Goal: Check status: Check status

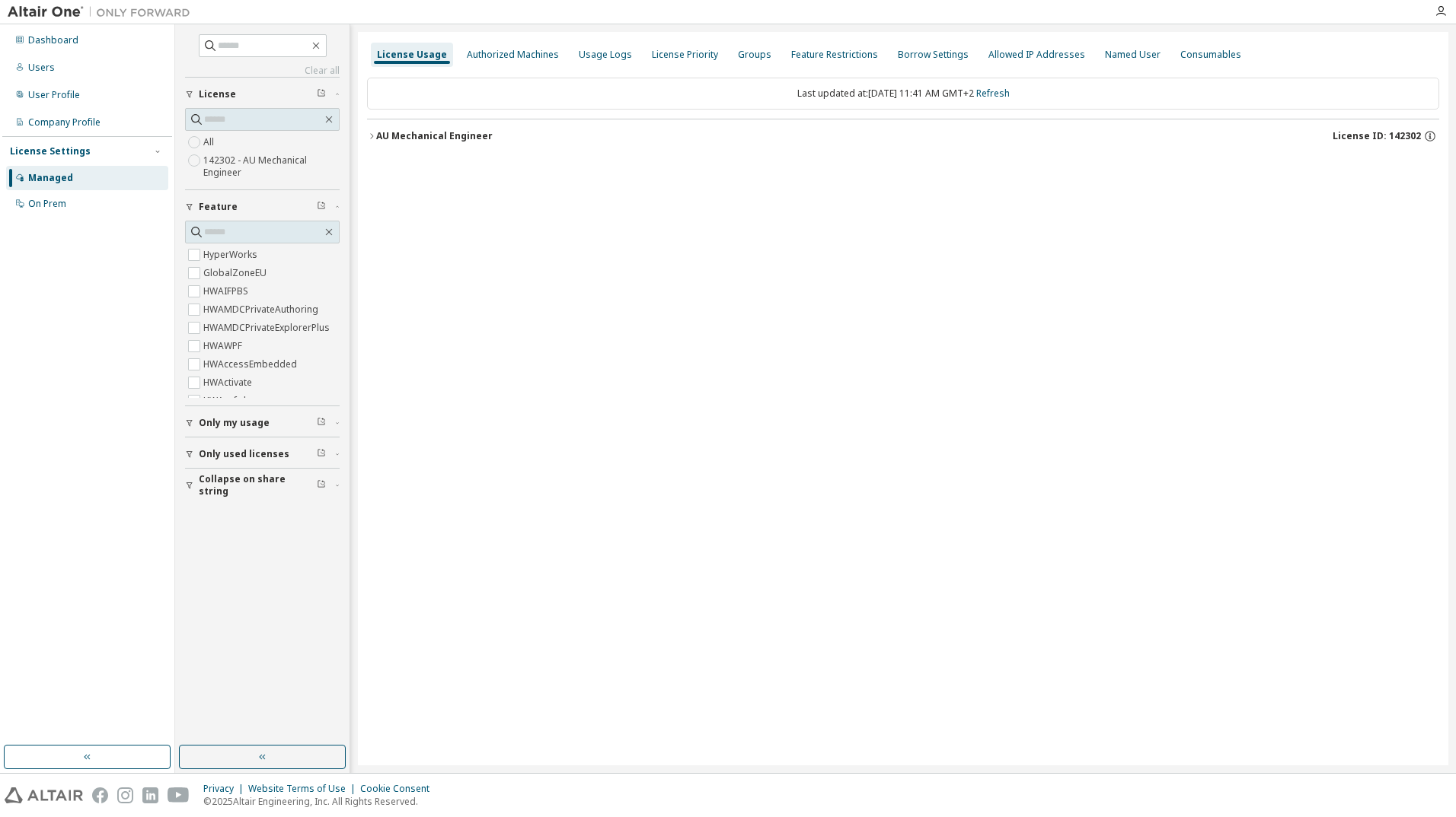
click at [374, 144] on button "AU Mechanical Engineer License ID: 142302" at bounding box center [903, 135] width 1072 height 33
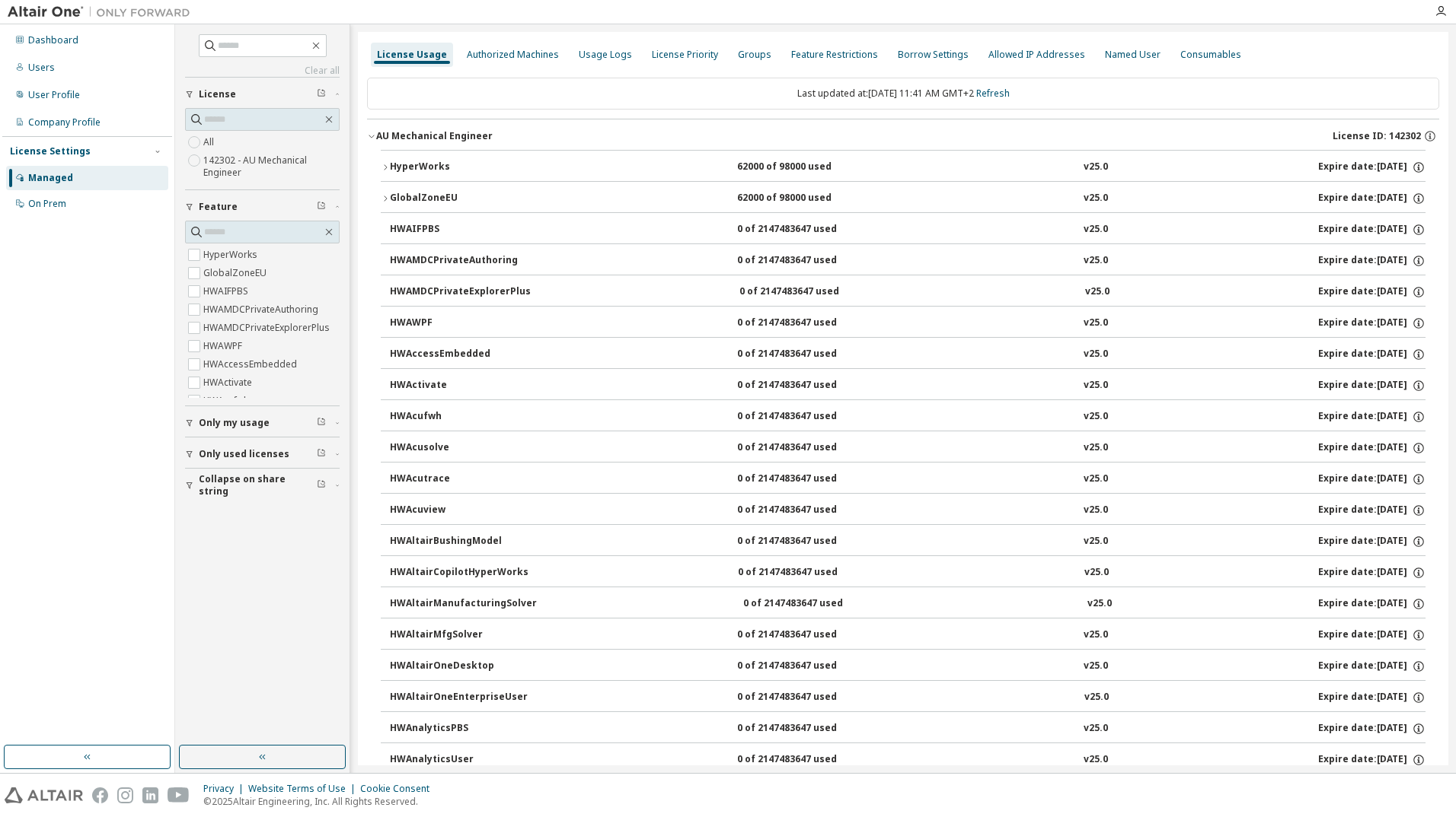
click at [387, 157] on button "HyperWorks 62000 of 98000 used v25.0 Expire date: 2026-05-01" at bounding box center [903, 167] width 1045 height 33
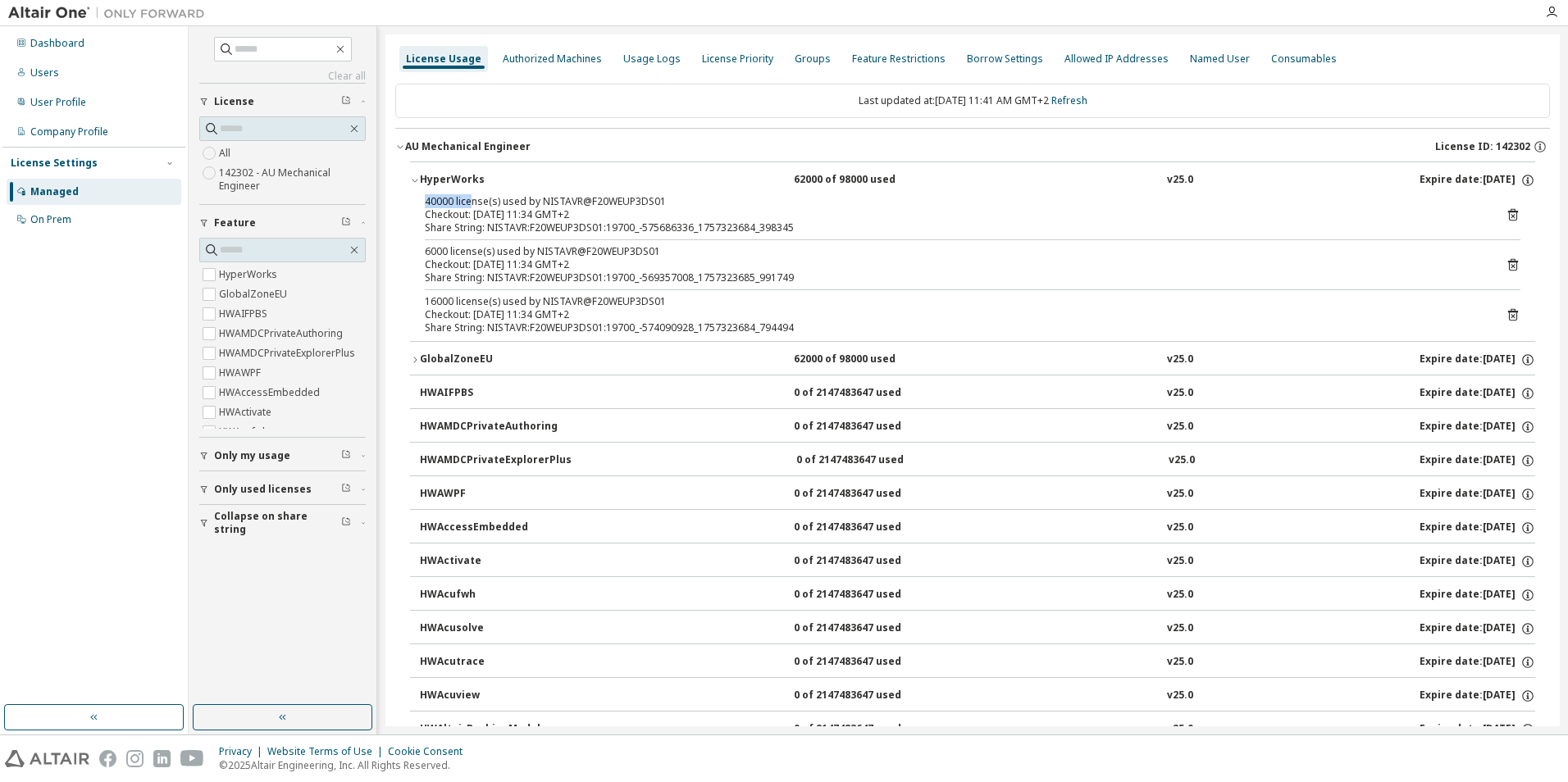
drag, startPoint x: 423, startPoint y: 202, endPoint x: 471, endPoint y: 206, distance: 48.2
click at [471, 206] on div "40000 license(s) used by NISTAVR@F20WEUP3DS01 Checkout: 2025-09-08 11:34 GMT+2 …" at bounding box center [972, 268] width 1125 height 146
drag, startPoint x: 471, startPoint y: 206, endPoint x: 477, endPoint y: 297, distance: 91.2
click at [477, 297] on div "16000 license(s) used by NISTAVR@F20WEUP3DS01" at bounding box center [952, 302] width 1056 height 14
drag, startPoint x: 477, startPoint y: 297, endPoint x: 434, endPoint y: 253, distance: 61.5
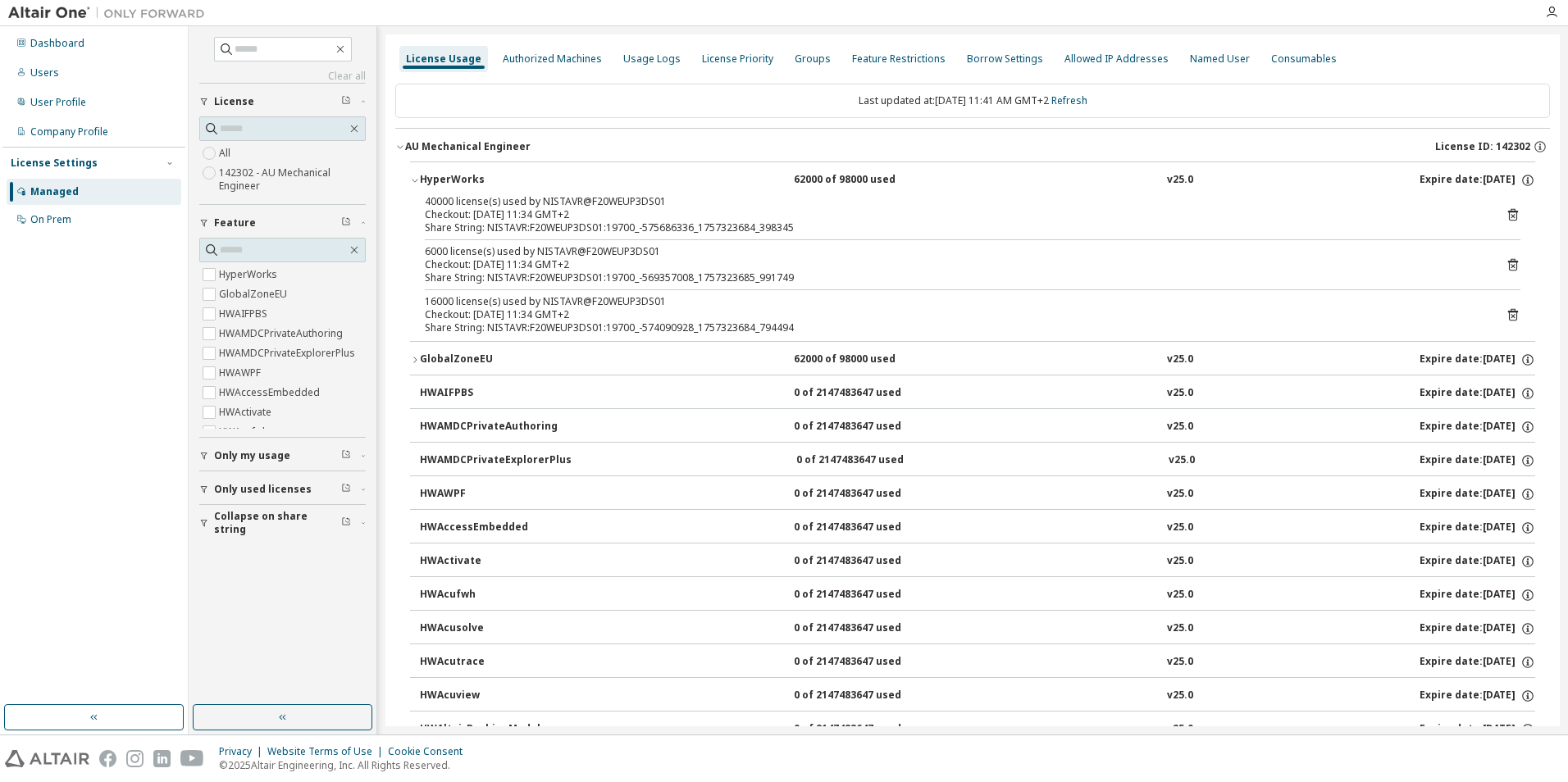
click at [434, 253] on div "6000 license(s) used by NISTAVR@F20WEUP3DS01" at bounding box center [952, 252] width 1056 height 14
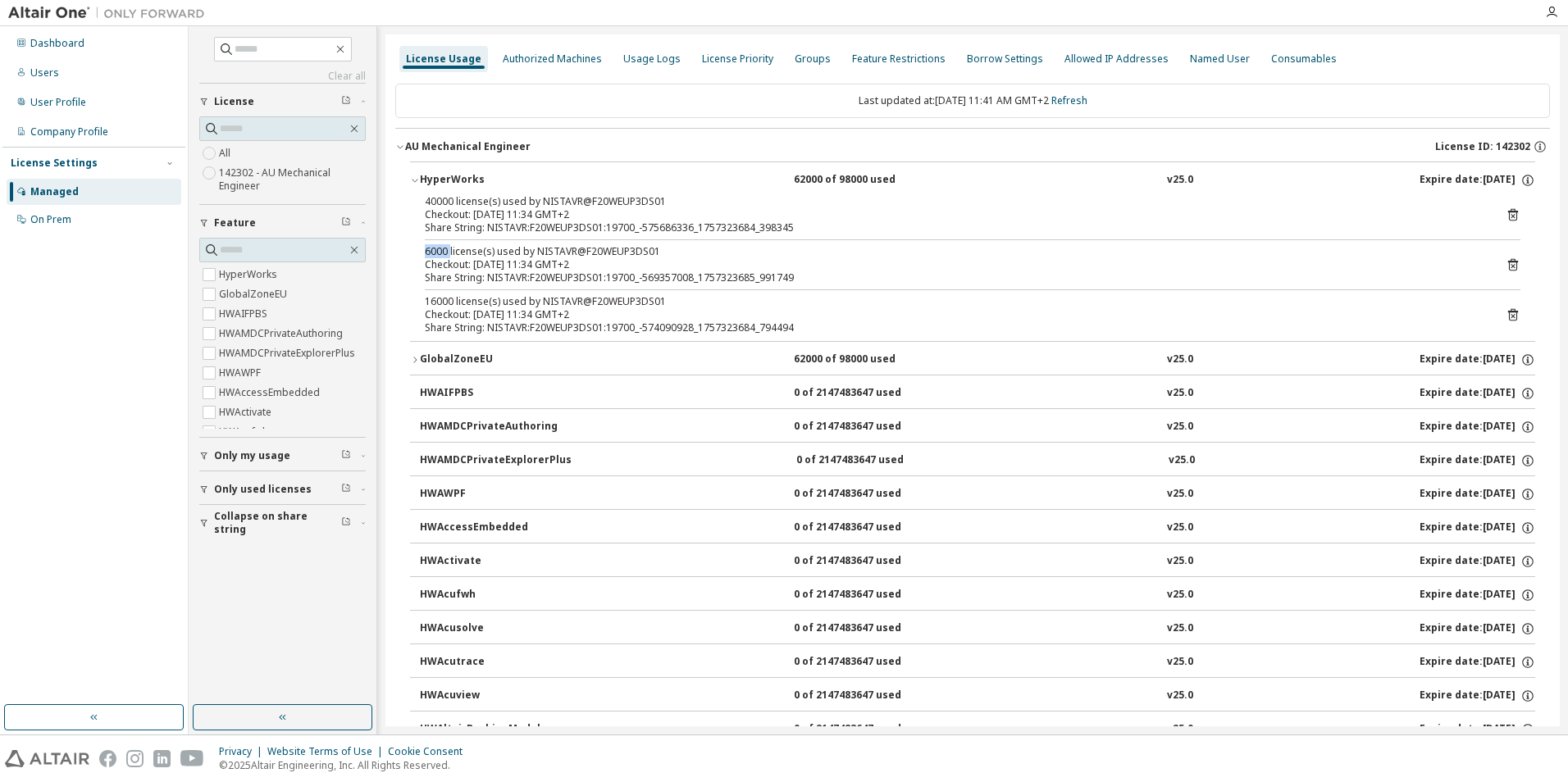
click at [434, 253] on div "6000 license(s) used by NISTAVR@F20WEUP3DS01" at bounding box center [952, 252] width 1056 height 14
